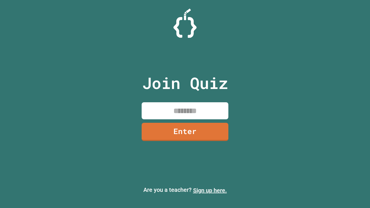
click at [210, 190] on link "Sign up here." at bounding box center [210, 190] width 34 height 7
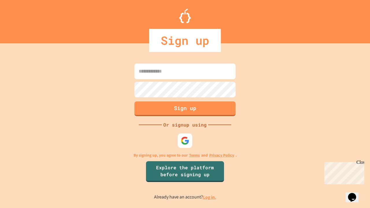
click at [210, 197] on link "Log in." at bounding box center [209, 197] width 13 height 6
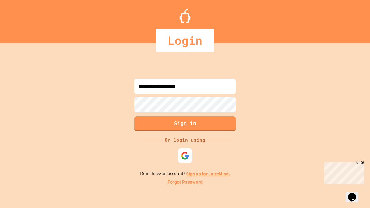
type input "**********"
